Goal: Find specific page/section: Find specific page/section

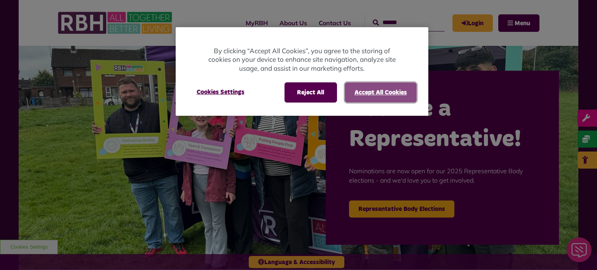
click at [360, 98] on button "Accept All Cookies" at bounding box center [381, 92] width 72 height 20
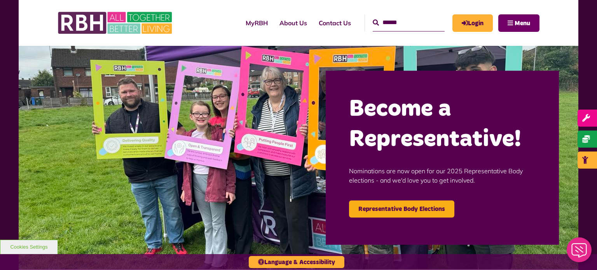
click at [522, 24] on span "Menu" at bounding box center [523, 23] width 16 height 6
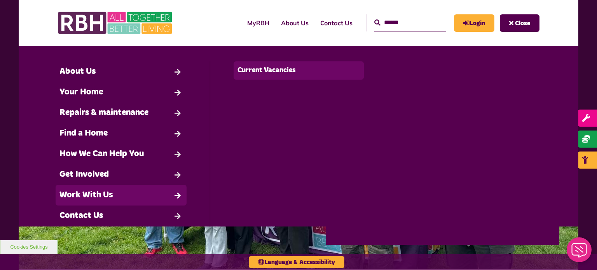
click at [260, 74] on link "Current Vacancies" at bounding box center [299, 70] width 131 height 18
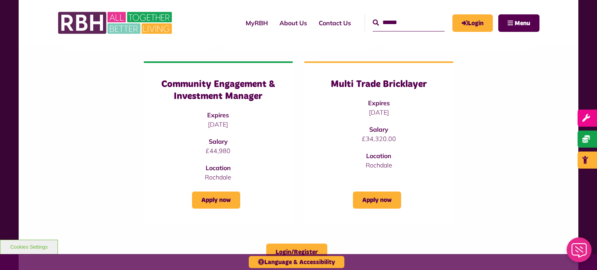
scroll to position [451, 0]
